Goal: Task Accomplishment & Management: Manage account settings

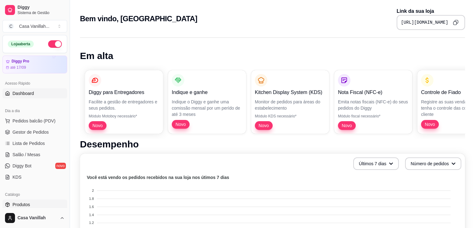
click at [23, 202] on span "Produtos" at bounding box center [20, 204] width 17 height 6
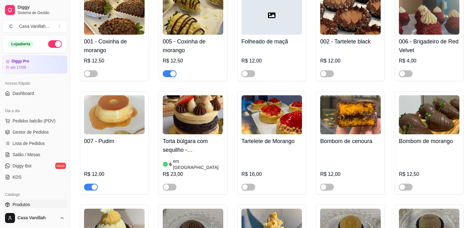
scroll to position [94, 0]
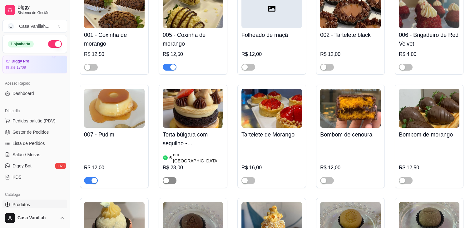
click at [168, 177] on button "button" at bounding box center [170, 180] width 14 height 7
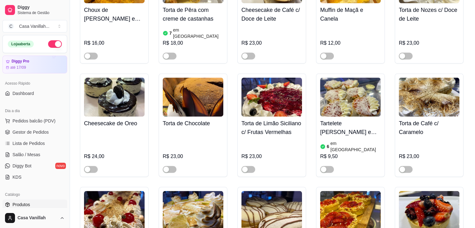
scroll to position [967, 0]
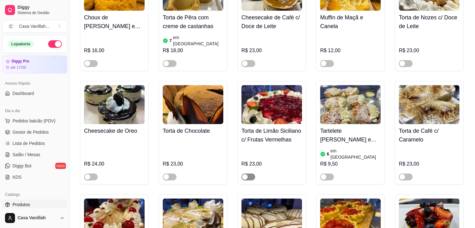
click at [249, 173] on span "button" at bounding box center [248, 176] width 14 height 7
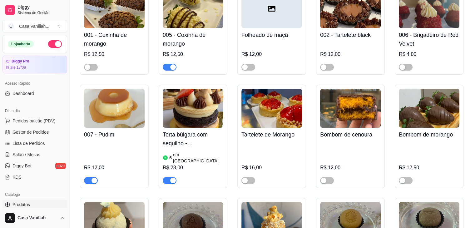
scroll to position [0, 0]
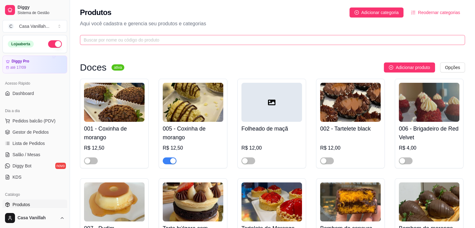
click at [159, 36] on span at bounding box center [272, 40] width 385 height 10
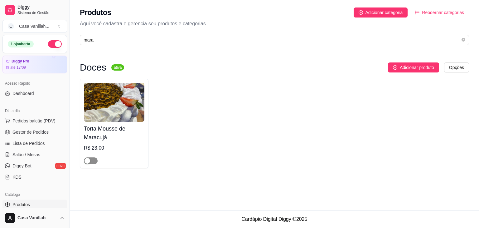
click at [90, 159] on div "button" at bounding box center [88, 161] width 6 height 6
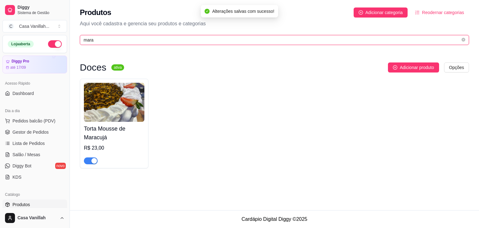
drag, startPoint x: 96, startPoint y: 42, endPoint x: 56, endPoint y: 36, distance: 40.5
click at [70, 41] on div "Diggy Sistema de Gestão C Casa Vanillah ... Loja aberta Diggy Pro até 17/09 Ace…" at bounding box center [239, 114] width 479 height 228
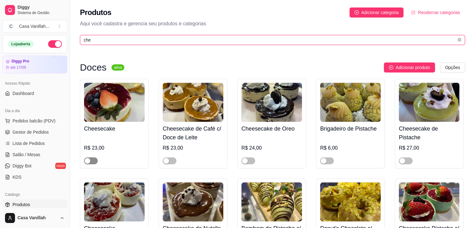
type input "che"
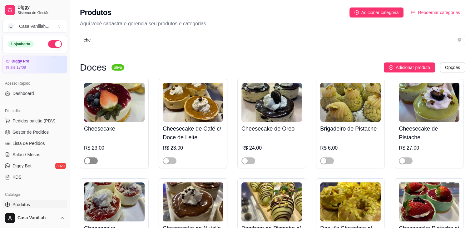
click at [93, 159] on span "button" at bounding box center [91, 160] width 14 height 7
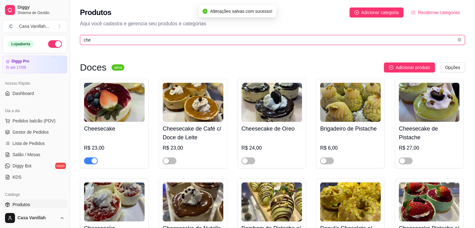
drag, startPoint x: 95, startPoint y: 41, endPoint x: 50, endPoint y: 42, distance: 44.9
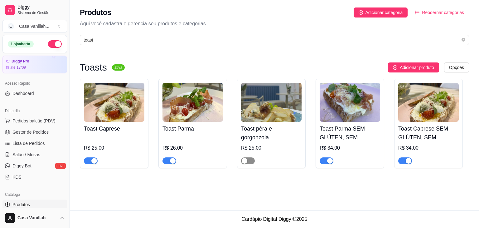
click at [247, 162] on span "button" at bounding box center [248, 160] width 14 height 7
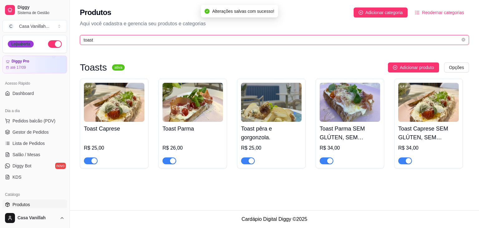
drag, startPoint x: 97, startPoint y: 39, endPoint x: 27, endPoint y: 43, distance: 70.0
click at [34, 43] on div "Diggy Sistema de Gestão C Casa Vanillah ... Loja aberta Diggy Pro até 17/09 Ace…" at bounding box center [239, 114] width 479 height 228
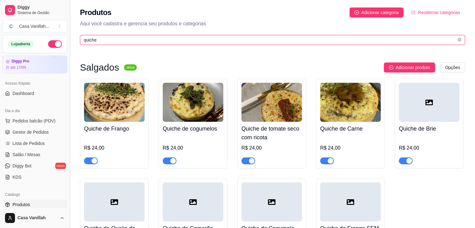
drag, startPoint x: 96, startPoint y: 42, endPoint x: 72, endPoint y: 39, distance: 24.5
click at [72, 39] on div "Diggy Sistema de Gestão C Casa Vanillah ... Loja aberta Diggy Pro até 17/09 Ace…" at bounding box center [237, 149] width 475 height 299
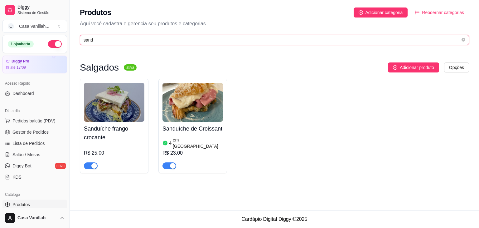
drag, startPoint x: 94, startPoint y: 41, endPoint x: 44, endPoint y: 33, distance: 50.9
click at [44, 33] on div "Diggy Sistema de Gestão C Casa Vanillah ... Loja aberta Diggy Pro até 17/09 Ace…" at bounding box center [239, 114] width 479 height 228
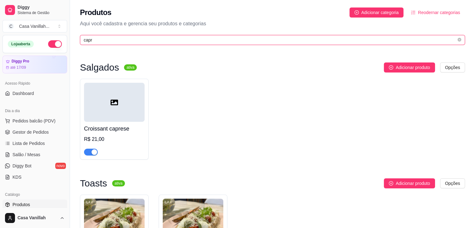
type input "capre"
drag, startPoint x: 95, startPoint y: 43, endPoint x: 76, endPoint y: 37, distance: 19.7
click at [76, 37] on div "Produtos Adicionar categoria Reodernar categorias Aqui você cadastra e gerencia…" at bounding box center [272, 24] width 405 height 49
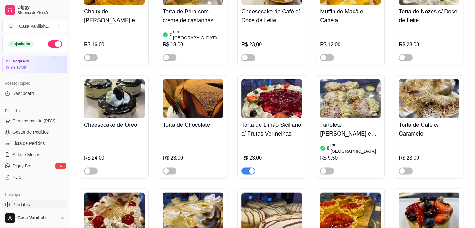
scroll to position [967, 0]
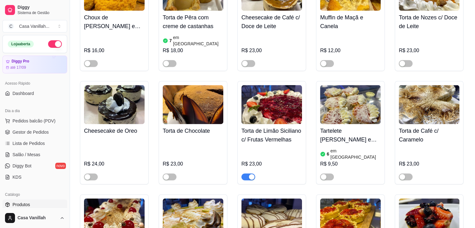
click at [250, 174] on div "button" at bounding box center [252, 177] width 6 height 6
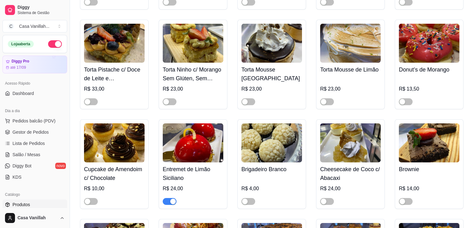
scroll to position [1966, 0]
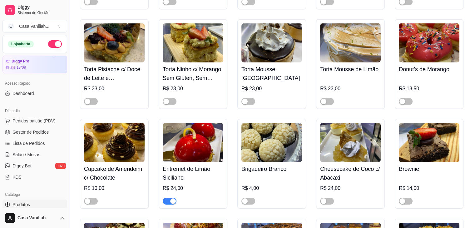
click at [169, 198] on span "button" at bounding box center [170, 201] width 14 height 7
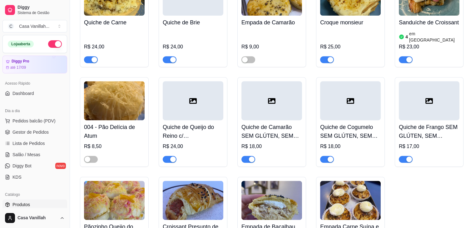
scroll to position [2652, 0]
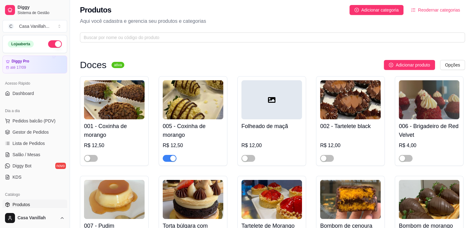
scroll to position [0, 0]
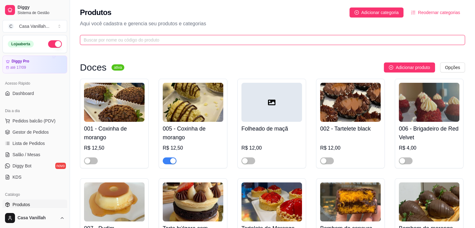
click at [104, 42] on input "text" at bounding box center [270, 40] width 372 height 7
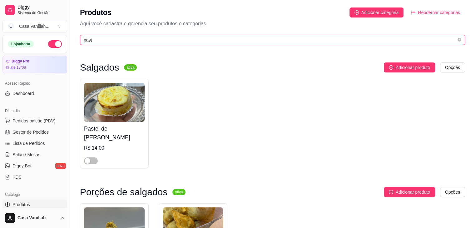
type input "paste"
drag, startPoint x: 97, startPoint y: 42, endPoint x: 70, endPoint y: 42, distance: 27.5
click at [70, 42] on div "Diggy Sistema de Gestão C Casa Vanillah ... Loja aberta Diggy Pro até 17/09 Ace…" at bounding box center [237, 162] width 475 height 324
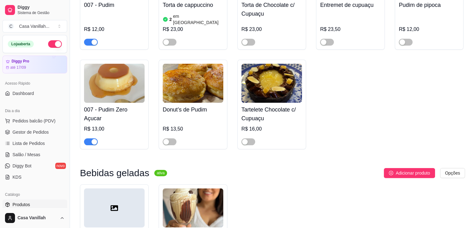
scroll to position [125, 0]
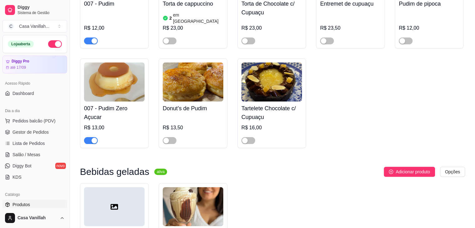
click at [87, 137] on span "button" at bounding box center [91, 140] width 14 height 7
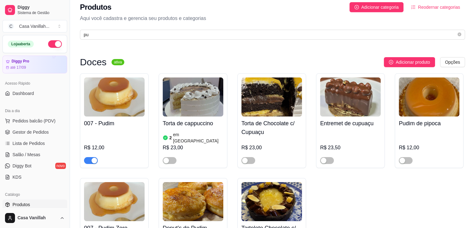
scroll to position [0, 0]
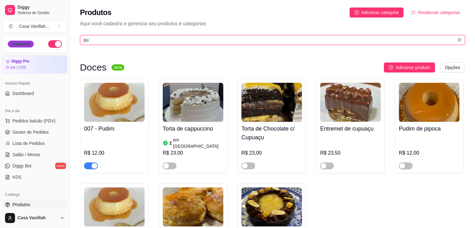
drag, startPoint x: 91, startPoint y: 40, endPoint x: 16, endPoint y: 47, distance: 75.5
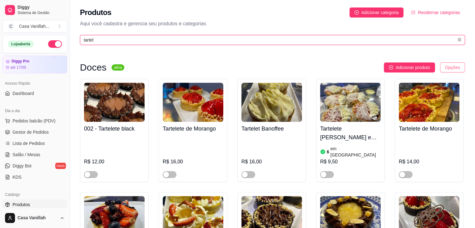
type input "tartel"
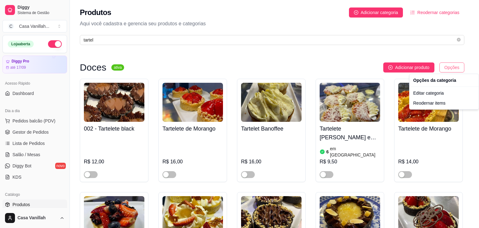
click at [453, 68] on html "Diggy Sistema de Gestão C Casa Vanillah ... Loja aberta Diggy Pro até 17/09 Ace…" at bounding box center [239, 114] width 479 height 228
click at [334, 62] on html "Diggy Sistema de Gestão C Casa Vanillah ... Loja aberta Diggy Pro até 17/09 Ace…" at bounding box center [239, 114] width 479 height 228
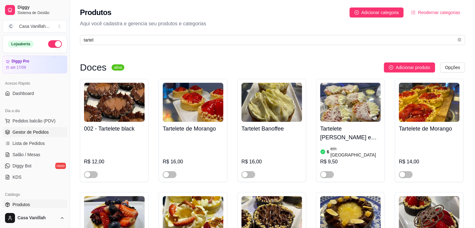
click at [51, 133] on link "Gestor de Pedidos" at bounding box center [34, 132] width 65 height 10
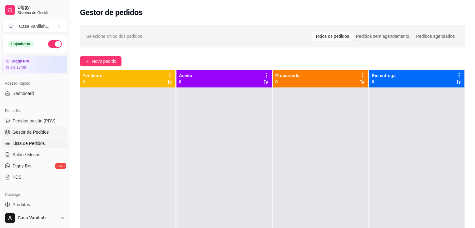
click at [36, 142] on span "Lista de Pedidos" at bounding box center [28, 143] width 32 height 6
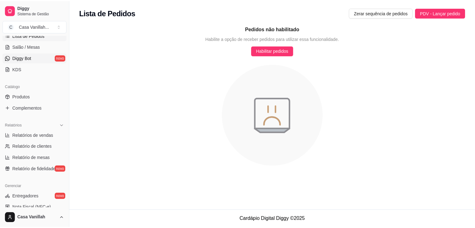
scroll to position [125, 0]
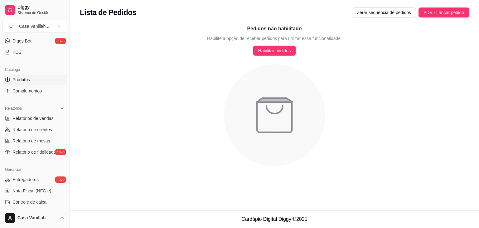
click at [39, 83] on link "Produtos" at bounding box center [34, 80] width 65 height 10
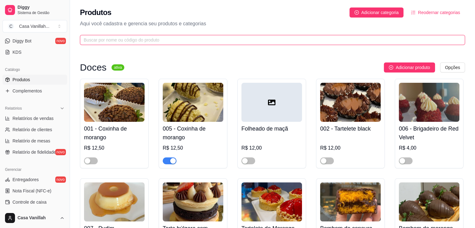
click at [120, 41] on input "text" at bounding box center [270, 40] width 372 height 7
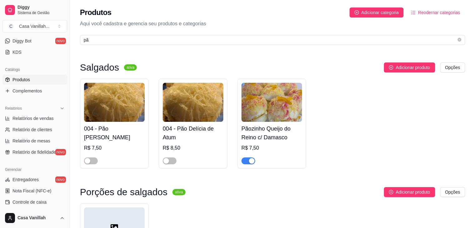
click at [250, 161] on div "button" at bounding box center [252, 161] width 6 height 6
click at [250, 161] on span "button" at bounding box center [248, 160] width 14 height 7
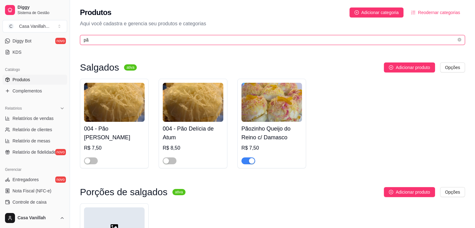
drag, startPoint x: 91, startPoint y: 42, endPoint x: 66, endPoint y: 37, distance: 25.5
click at [66, 37] on div "Diggy Sistema de Gestão C Casa Vanillah ... Loja aberta Diggy Pro até 17/09 Ace…" at bounding box center [237, 162] width 475 height 324
click at [97, 40] on input "pã" at bounding box center [270, 40] width 372 height 7
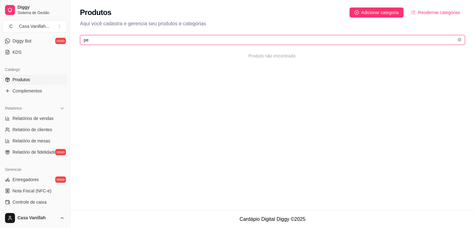
type input "p"
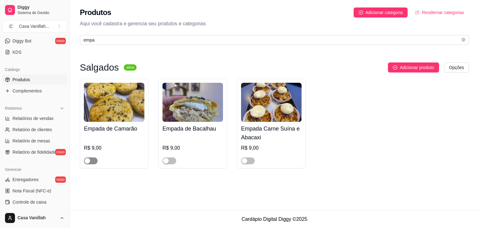
click at [92, 159] on span "button" at bounding box center [91, 160] width 14 height 7
click at [170, 161] on span "button" at bounding box center [170, 160] width 14 height 7
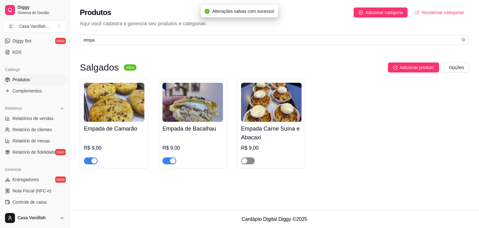
click at [249, 162] on span "button" at bounding box center [248, 160] width 14 height 7
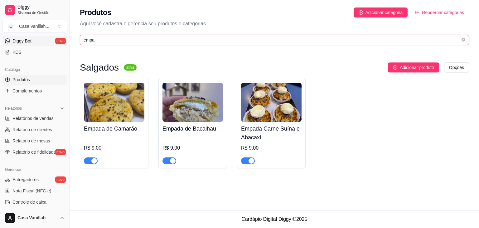
drag, startPoint x: 99, startPoint y: 41, endPoint x: 40, endPoint y: 42, distance: 59.0
click at [40, 42] on div "Diggy Sistema de Gestão C Casa Vanillah ... Loja aberta Diggy Pro até 17/09 Ace…" at bounding box center [239, 114] width 479 height 228
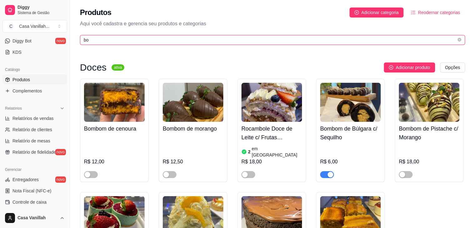
type input "b"
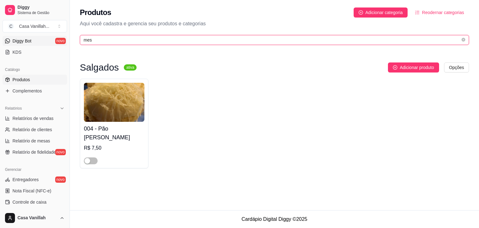
drag, startPoint x: 93, startPoint y: 42, endPoint x: 54, endPoint y: 40, distance: 39.3
click at [57, 40] on div "Diggy Sistema de Gestão C Casa Vanillah ... Loja aberta Diggy Pro até 17/09 Ace…" at bounding box center [239, 114] width 479 height 228
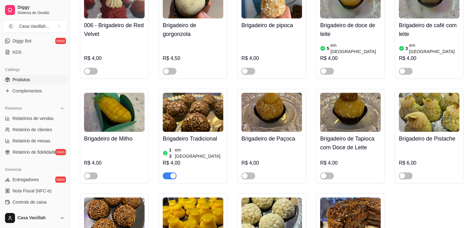
scroll to position [100, 0]
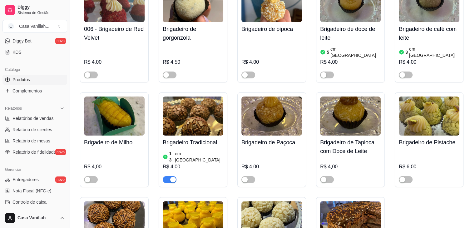
type input "bri"
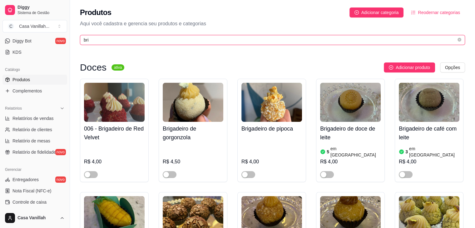
scroll to position [0, 0]
drag, startPoint x: 90, startPoint y: 39, endPoint x: 7, endPoint y: 31, distance: 83.1
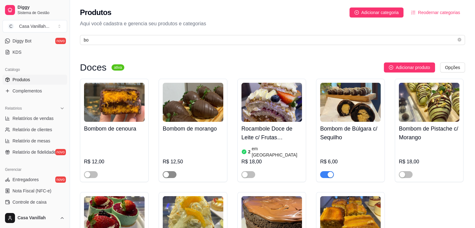
click at [173, 171] on span "button" at bounding box center [170, 174] width 14 height 7
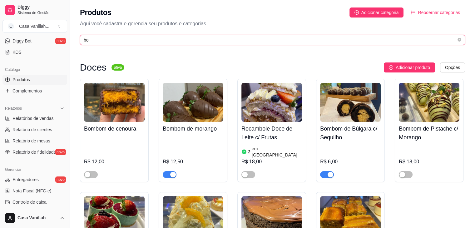
drag, startPoint x: 91, startPoint y: 38, endPoint x: 75, endPoint y: 40, distance: 16.4
click at [70, 38] on div "Diggy Sistema de Gestão C Casa Vanillah ... Loja aberta Diggy Pro até 17/09 Ace…" at bounding box center [237, 218] width 475 height 437
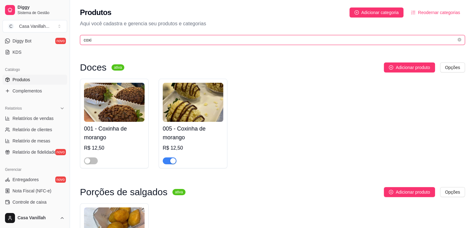
type input "coxi"
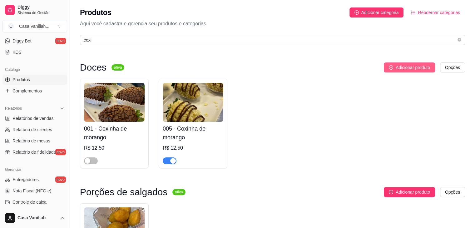
click at [401, 69] on span "Adicionar produto" at bounding box center [412, 67] width 34 height 7
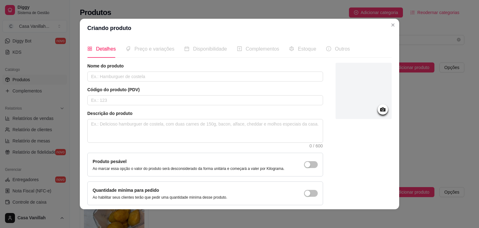
click at [170, 70] on div "Nome do produto" at bounding box center [205, 72] width 236 height 19
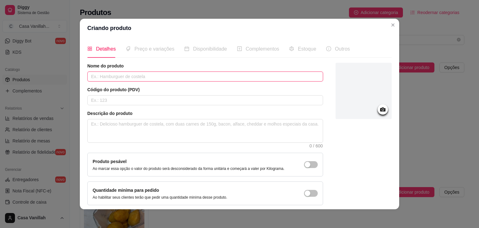
click at [111, 79] on input "text" at bounding box center [205, 76] width 236 height 10
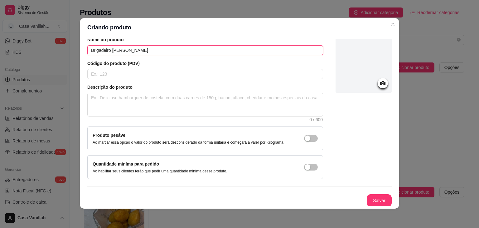
scroll to position [1, 0]
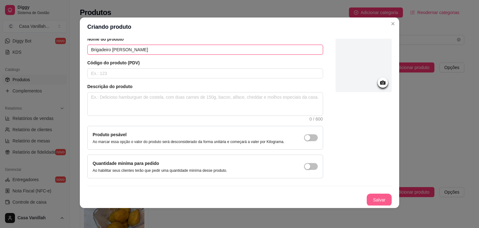
type input "Brigadeiro [PERSON_NAME]"
click at [367, 199] on button "Salvar" at bounding box center [379, 199] width 25 height 12
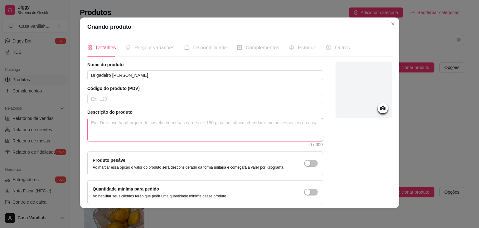
scroll to position [0, 0]
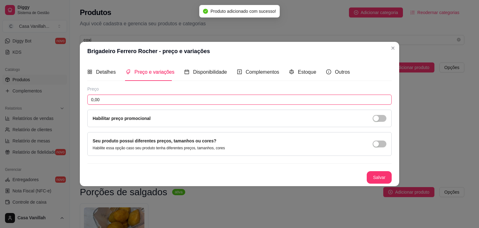
click at [131, 102] on input "0,00" at bounding box center [239, 100] width 305 height 10
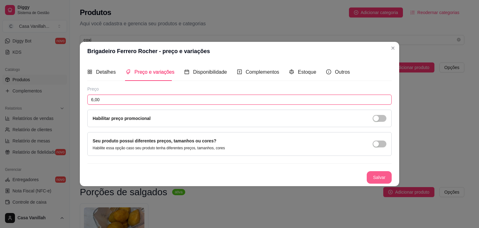
type input "6,00"
click at [379, 175] on button "Salvar" at bounding box center [379, 177] width 24 height 12
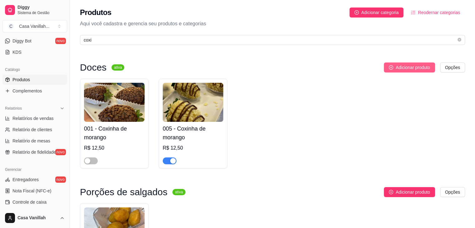
click at [403, 70] on span "Adicionar produto" at bounding box center [412, 67] width 34 height 7
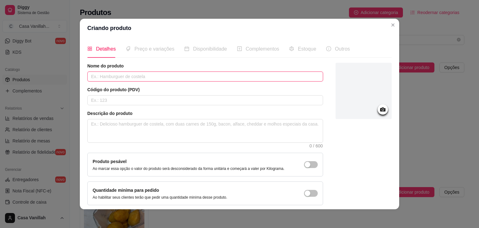
click at [149, 75] on input "text" at bounding box center [205, 76] width 236 height 10
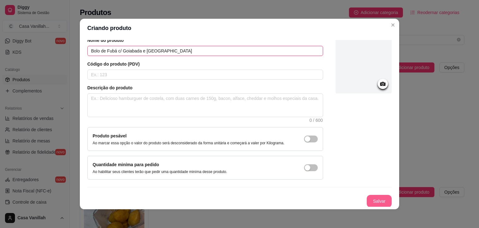
type input "Bolo de Fubá c/ Goiabada e [GEOGRAPHIC_DATA]"
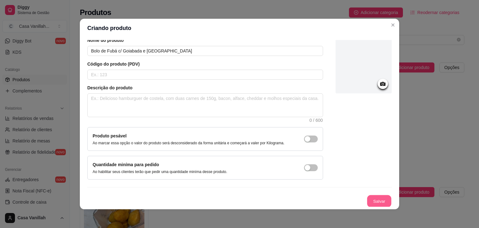
click at [376, 202] on button "Salvar" at bounding box center [379, 201] width 24 height 12
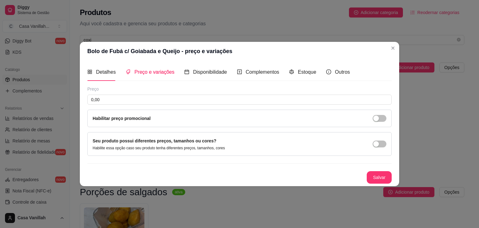
scroll to position [0, 0]
click at [126, 102] on input "0,00" at bounding box center [239, 100] width 305 height 10
type input "15,00"
click at [382, 178] on button "Salvar" at bounding box center [379, 177] width 24 height 12
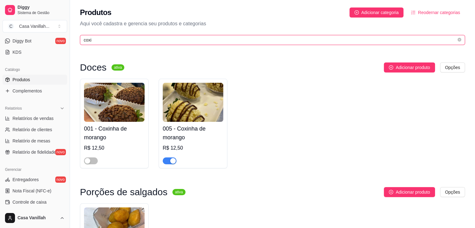
click at [114, 39] on input "coxi" at bounding box center [270, 40] width 372 height 7
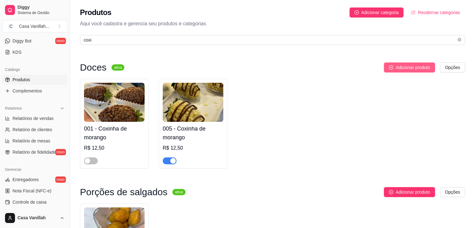
click at [408, 66] on span "Adicionar produto" at bounding box center [412, 67] width 34 height 7
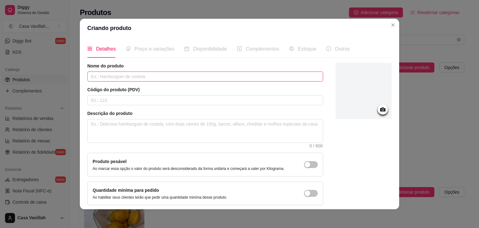
click at [166, 75] on input "text" at bounding box center [205, 76] width 236 height 10
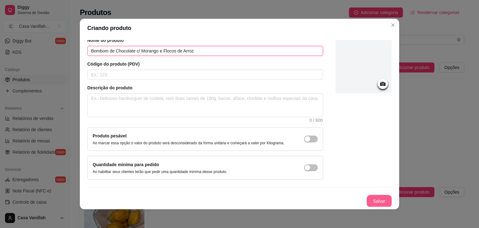
type input "Bombom de Chocolate c/ Morango e Flocos de Arroz"
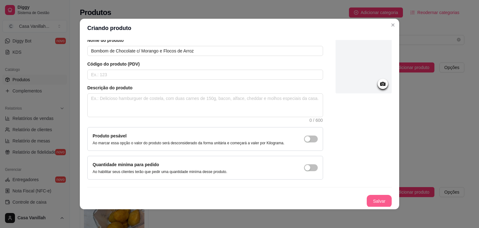
click at [371, 198] on button "Salvar" at bounding box center [379, 201] width 25 height 12
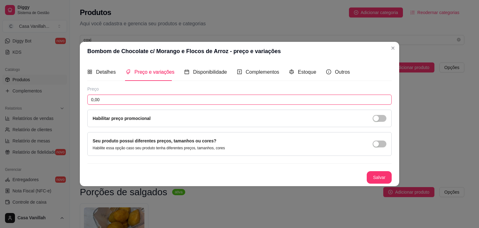
click at [145, 96] on input "0,00" at bounding box center [239, 100] width 305 height 10
click at [145, 97] on input "0,00" at bounding box center [239, 100] width 305 height 10
type input "12,50"
click at [379, 173] on button "Salvar" at bounding box center [379, 177] width 24 height 12
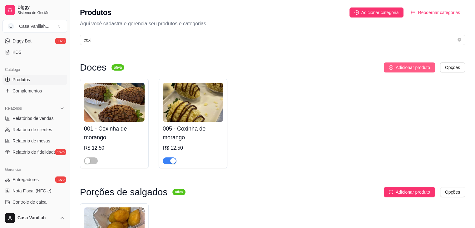
click at [403, 66] on span "Adicionar produto" at bounding box center [412, 67] width 34 height 7
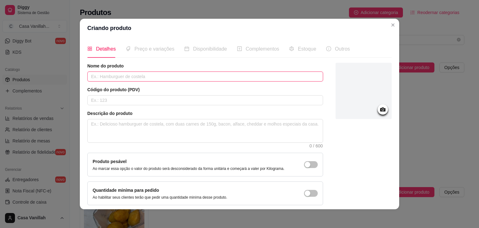
click at [136, 77] on input "text" at bounding box center [205, 76] width 236 height 10
drag, startPoint x: 112, startPoint y: 74, endPoint x: 113, endPoint y: 79, distance: 4.4
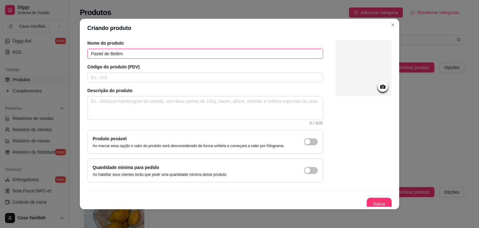
scroll to position [26, 0]
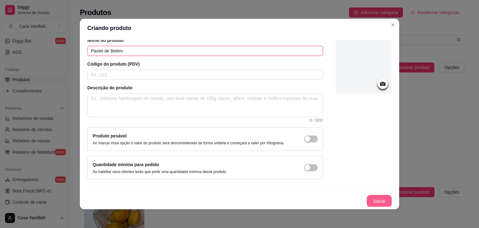
type input "Pastel de Belém"
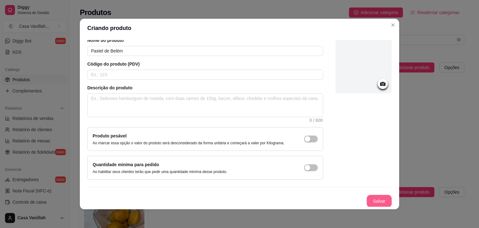
click at [372, 196] on button "Salvar" at bounding box center [379, 201] width 25 height 12
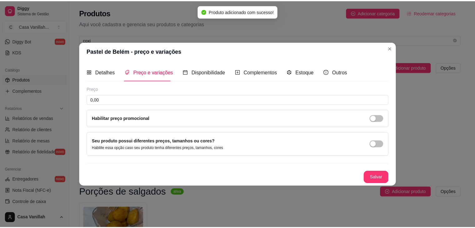
scroll to position [0, 0]
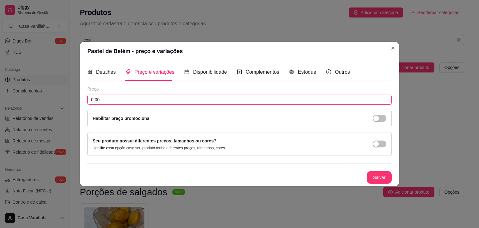
click at [133, 99] on input "0,00" at bounding box center [239, 100] width 305 height 10
type input "12,00"
click at [373, 174] on button "Salvar" at bounding box center [379, 177] width 24 height 12
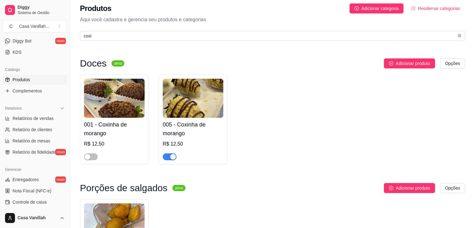
scroll to position [31, 0]
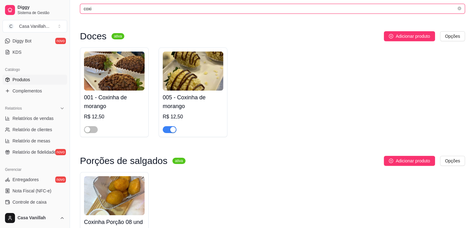
click at [237, 9] on input "coxi" at bounding box center [270, 8] width 372 height 7
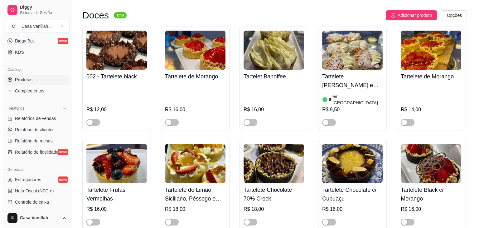
scroll to position [0, 0]
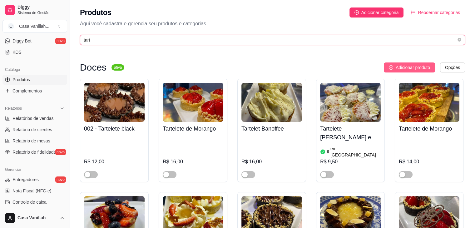
type input "tart"
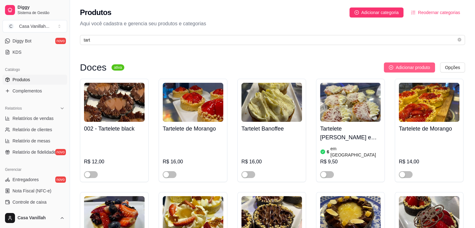
click at [396, 63] on button "Adicionar produto" at bounding box center [408, 67] width 51 height 10
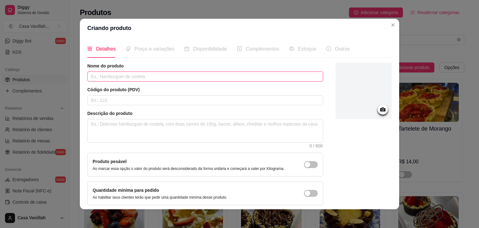
click at [159, 77] on input "text" at bounding box center [205, 76] width 236 height 10
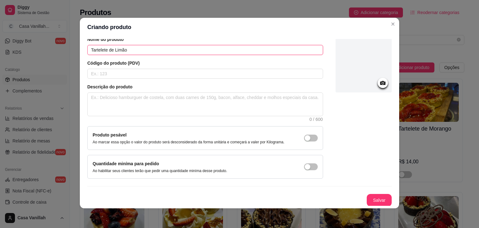
scroll to position [1, 0]
type input "Tartelete de Limão"
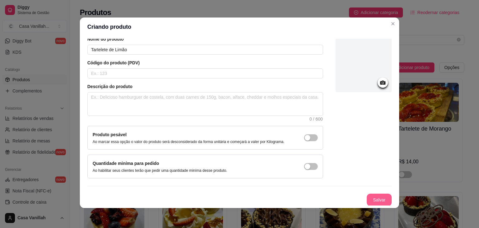
click at [372, 197] on button "Salvar" at bounding box center [379, 199] width 25 height 12
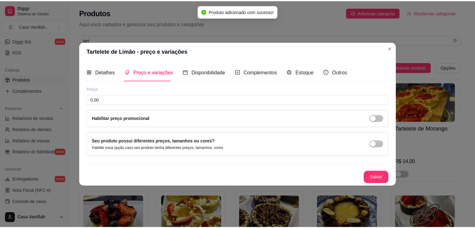
scroll to position [0, 0]
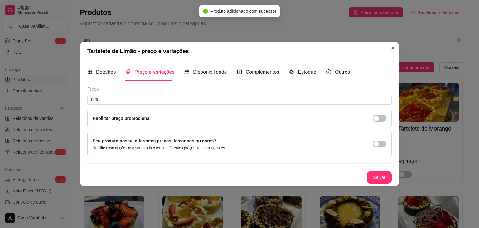
click at [152, 106] on div "Preço 0,00 Habilitar preço promocional" at bounding box center [239, 106] width 305 height 41
click at [150, 101] on input "0,00" at bounding box center [239, 100] width 305 height 10
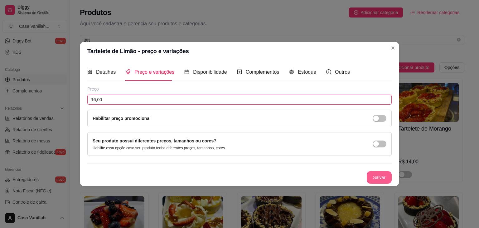
type input "16,00"
click at [375, 178] on button "Salvar" at bounding box center [379, 177] width 25 height 12
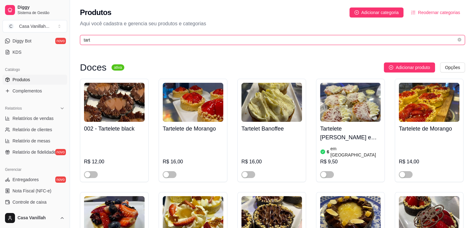
click at [191, 43] on input "tart" at bounding box center [270, 40] width 372 height 7
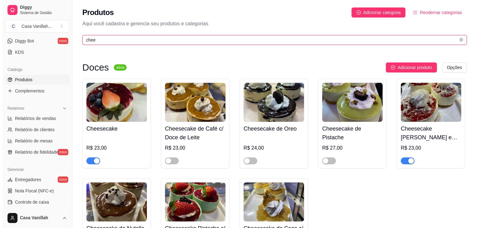
scroll to position [62, 0]
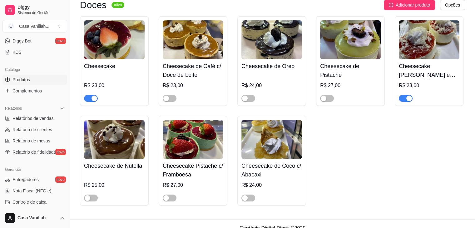
type input "chee"
click at [122, 54] on img at bounding box center [114, 39] width 61 height 39
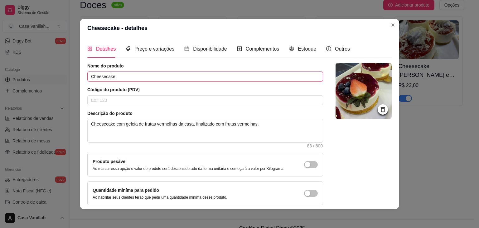
click at [134, 77] on input "Cheesecake" at bounding box center [205, 76] width 236 height 10
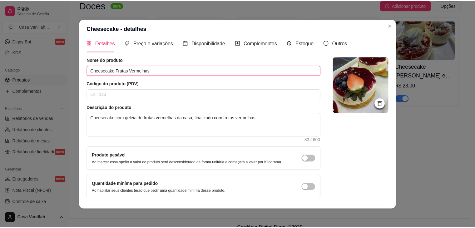
scroll to position [26, 0]
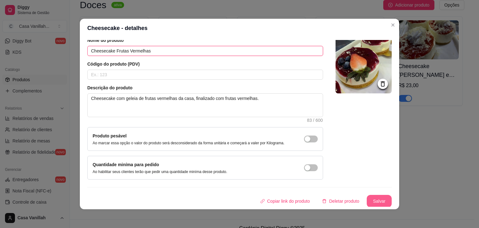
type input "Cheesecake Frutas Vermelhas"
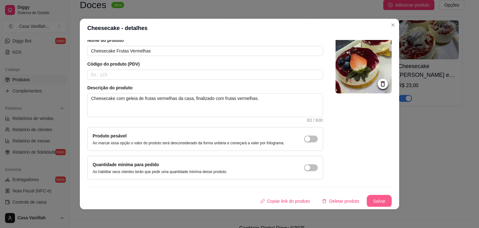
click at [369, 197] on button "Salvar" at bounding box center [379, 201] width 25 height 12
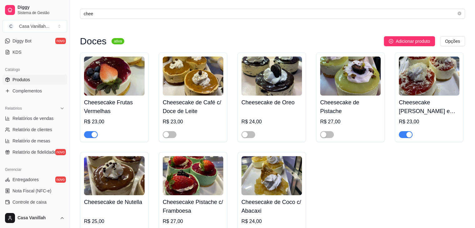
scroll to position [0, 0]
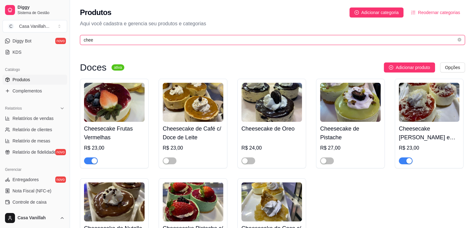
click at [150, 37] on input "chee" at bounding box center [270, 40] width 372 height 7
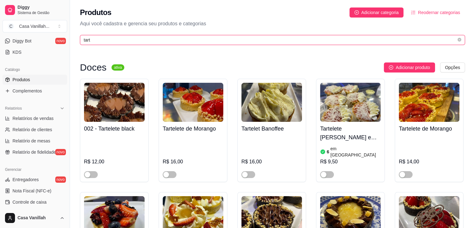
click at [198, 42] on input "tart" at bounding box center [270, 40] width 372 height 7
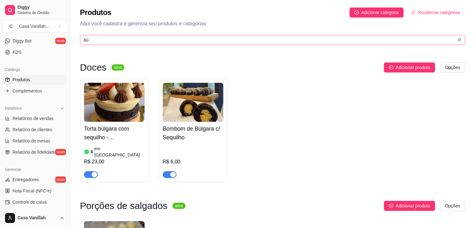
click at [141, 35] on span "bú" at bounding box center [272, 40] width 385 height 10
click at [141, 38] on input "bú" at bounding box center [270, 40] width 372 height 7
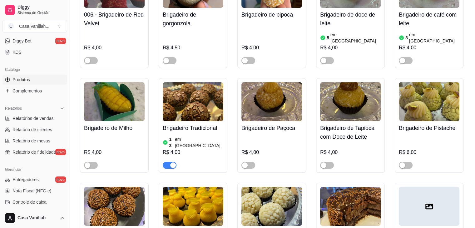
scroll to position [156, 0]
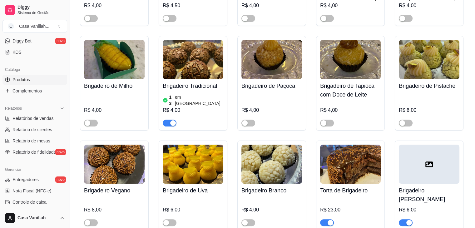
type input "brig"
click at [173, 120] on div "button" at bounding box center [173, 123] width 6 height 6
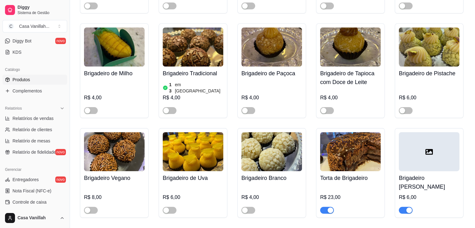
scroll to position [179, 0]
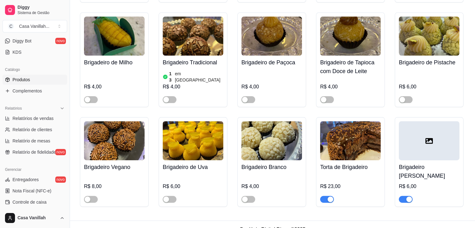
click at [331, 196] on div "button" at bounding box center [330, 199] width 6 height 6
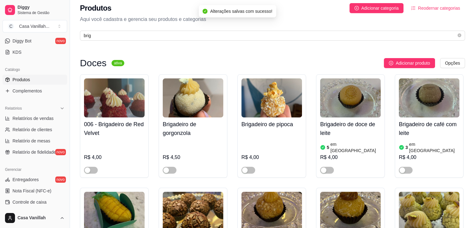
scroll to position [0, 0]
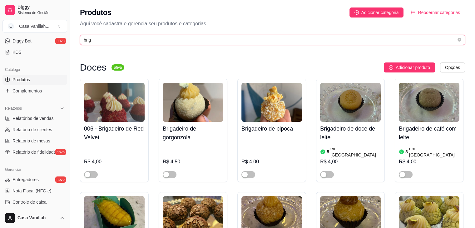
click at [125, 43] on input "brig" at bounding box center [270, 40] width 372 height 7
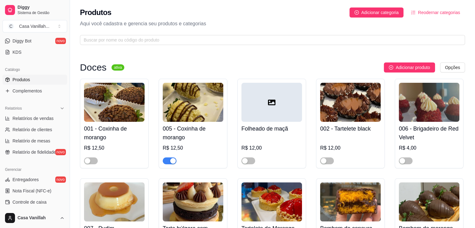
click at [173, 161] on div "button" at bounding box center [173, 161] width 6 height 6
click at [204, 43] on span at bounding box center [272, 40] width 385 height 10
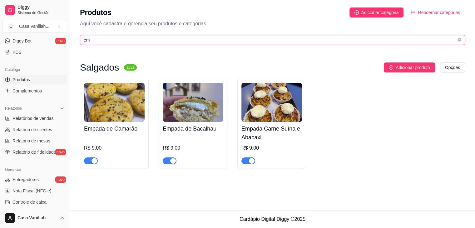
type input "e"
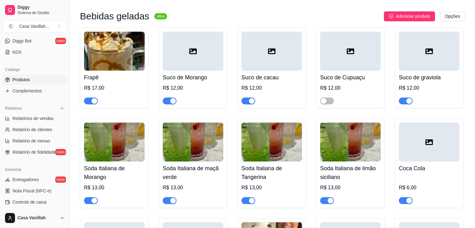
scroll to position [2996, 0]
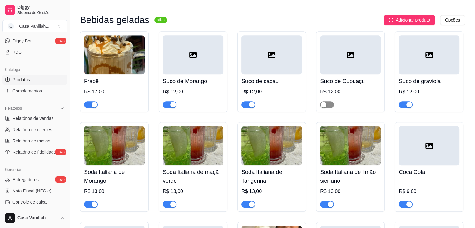
click at [328, 101] on span "button" at bounding box center [327, 104] width 14 height 7
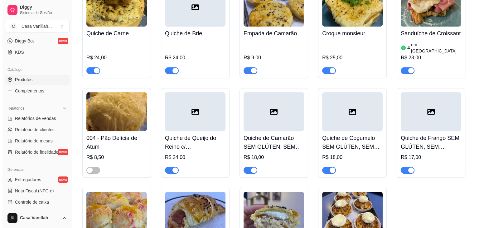
scroll to position [0, 0]
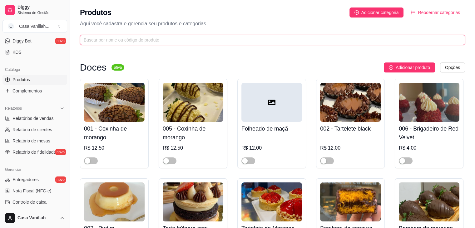
click at [127, 42] on input "text" at bounding box center [270, 40] width 372 height 7
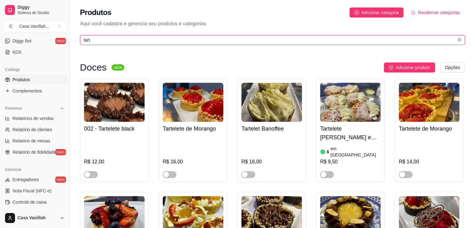
type input "tart"
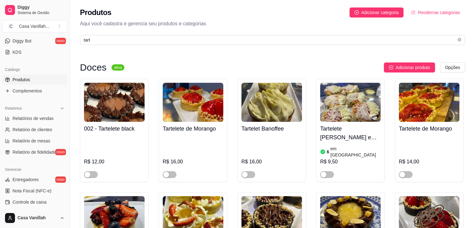
click at [262, 115] on img at bounding box center [271, 102] width 61 height 39
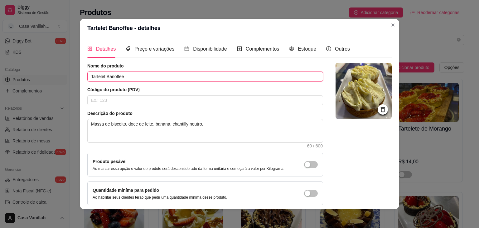
click at [101, 78] on input "Tartelet Banoffee" at bounding box center [205, 76] width 236 height 10
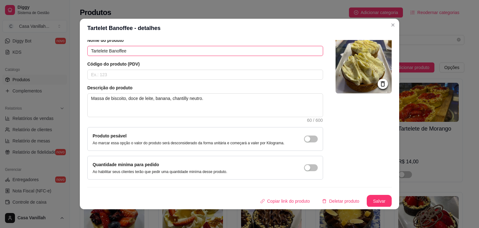
type input "Tartelete Banoffee"
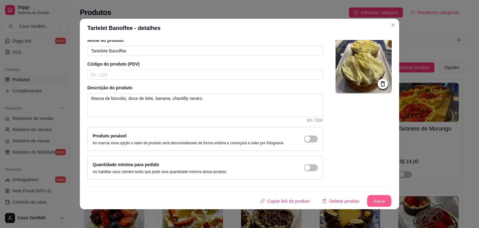
click at [375, 195] on button "Salvar" at bounding box center [379, 201] width 24 height 12
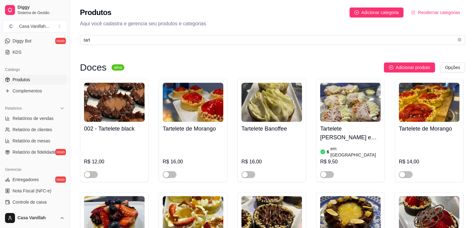
click at [355, 106] on img at bounding box center [350, 102] width 61 height 39
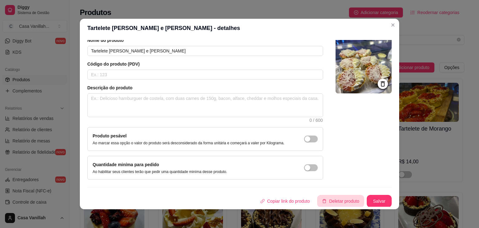
click at [328, 201] on button "Deletar produto" at bounding box center [340, 201] width 47 height 12
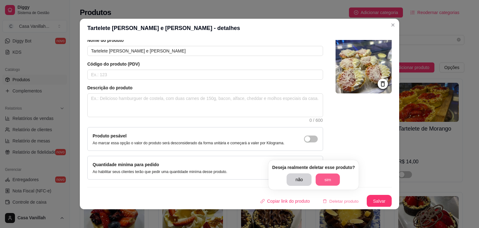
click at [331, 181] on button "sim" at bounding box center [328, 179] width 24 height 12
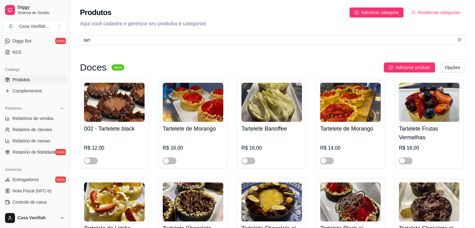
click at [123, 109] on img at bounding box center [114, 102] width 61 height 39
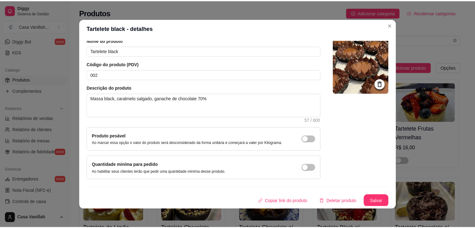
scroll to position [1, 0]
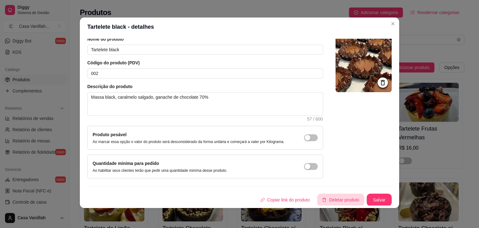
click at [334, 198] on button "Deletar produto" at bounding box center [340, 199] width 47 height 12
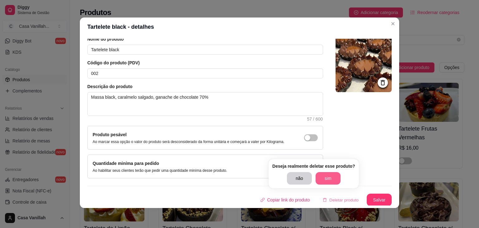
click at [318, 177] on button "sim" at bounding box center [328, 178] width 25 height 12
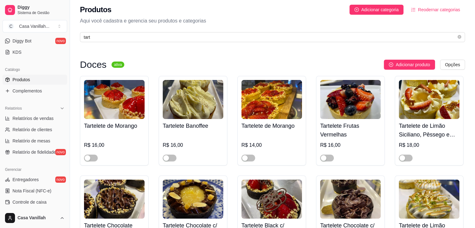
scroll to position [0, 0]
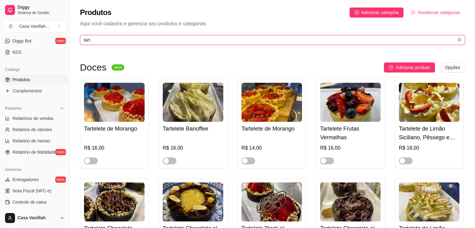
click at [115, 40] on input "tart" at bounding box center [270, 40] width 372 height 7
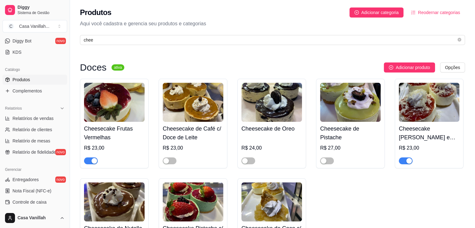
click at [407, 161] on div "button" at bounding box center [409, 161] width 6 height 6
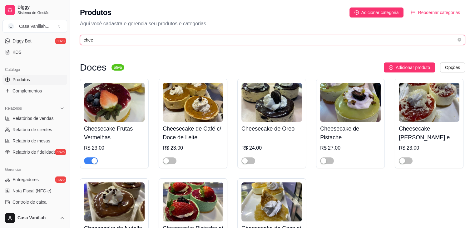
click at [140, 41] on input "chee" at bounding box center [270, 40] width 372 height 7
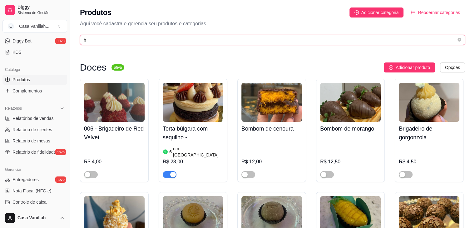
type input "b"
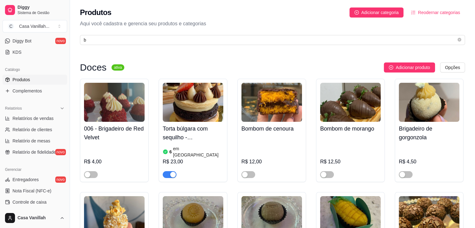
click at [171, 171] on span "button" at bounding box center [170, 174] width 14 height 7
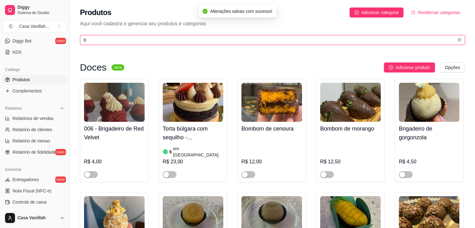
click at [150, 38] on input "b" at bounding box center [270, 40] width 372 height 7
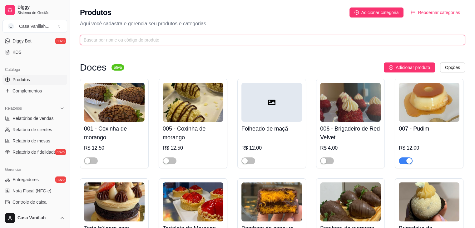
click at [194, 42] on input "text" at bounding box center [270, 40] width 372 height 7
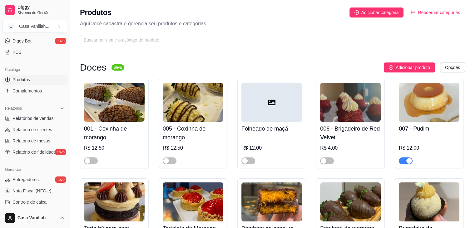
click at [258, 20] on p "Aqui você cadastra e gerencia seu produtos e categorias" at bounding box center [272, 23] width 385 height 7
click at [259, 15] on div "Produtos Adicionar categoria Reodernar categorias" at bounding box center [272, 12] width 385 height 10
click at [203, 44] on span at bounding box center [272, 40] width 385 height 10
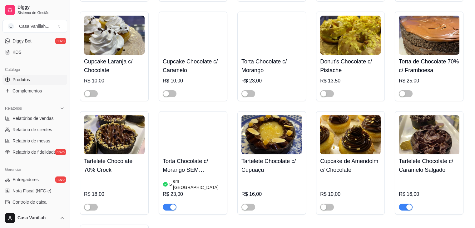
scroll to position [218, 0]
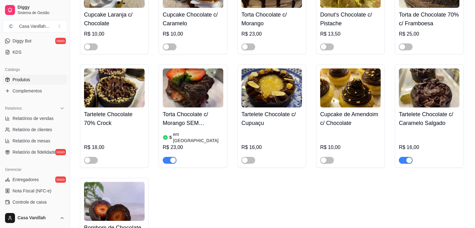
click at [169, 157] on span "button" at bounding box center [170, 160] width 14 height 7
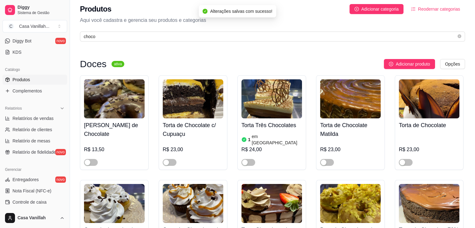
scroll to position [0, 0]
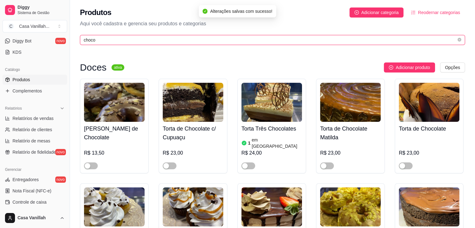
click at [110, 43] on input "choco" at bounding box center [270, 40] width 372 height 7
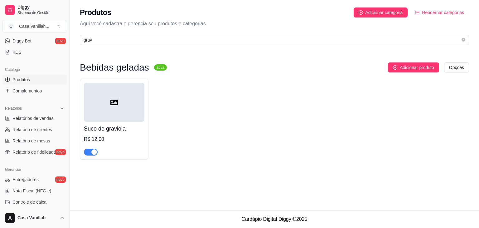
click at [92, 152] on div "button" at bounding box center [94, 152] width 6 height 6
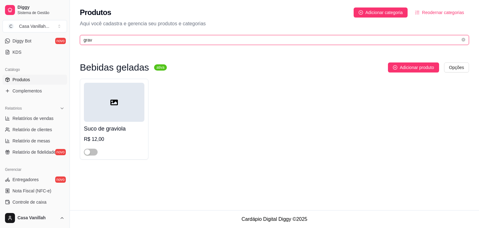
click at [96, 39] on input "grav" at bounding box center [272, 40] width 377 height 7
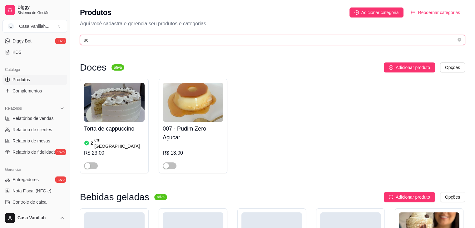
type input "u"
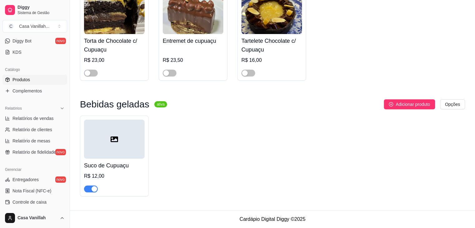
scroll to position [88, 0]
click at [93, 190] on div "button" at bounding box center [94, 189] width 6 height 6
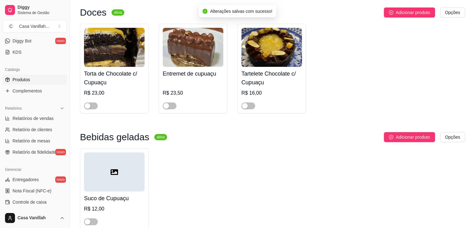
scroll to position [0, 0]
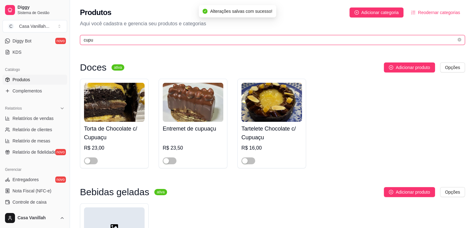
click at [165, 41] on input "cupu" at bounding box center [270, 40] width 372 height 7
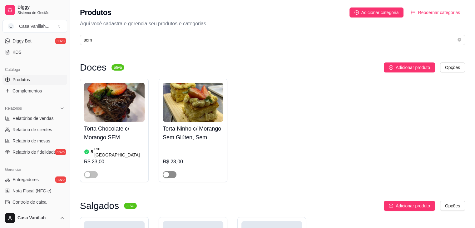
click at [165, 172] on div "button" at bounding box center [166, 175] width 6 height 6
click at [283, 117] on div "Torta Chocolate c/ Morango SEM GLÚTEN, SEM LACTOSE, SEM AÇÚCAR 5 em estoque R$ …" at bounding box center [272, 130] width 385 height 103
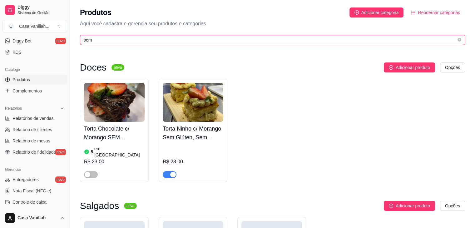
click at [144, 40] on input "sem" at bounding box center [270, 40] width 372 height 7
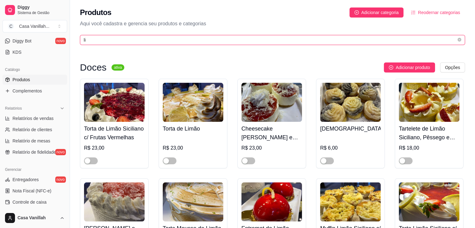
type input "l"
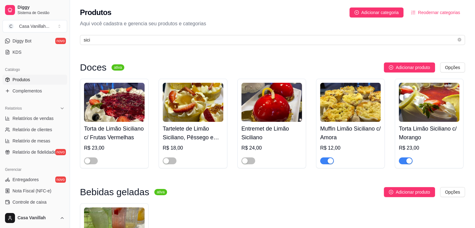
click at [408, 164] on span "button" at bounding box center [405, 160] width 14 height 7
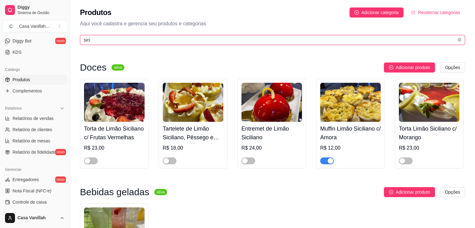
click at [239, 43] on input "sici" at bounding box center [270, 40] width 372 height 7
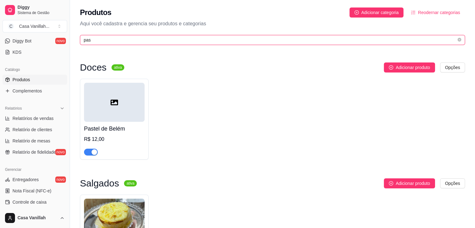
type input "pas"
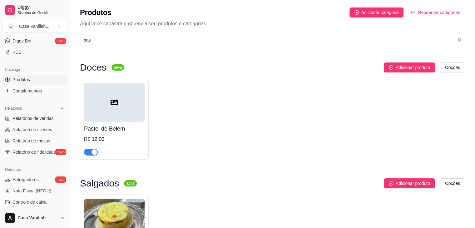
click at [96, 154] on div "button" at bounding box center [94, 152] width 6 height 6
